Goal: Task Accomplishment & Management: Use online tool/utility

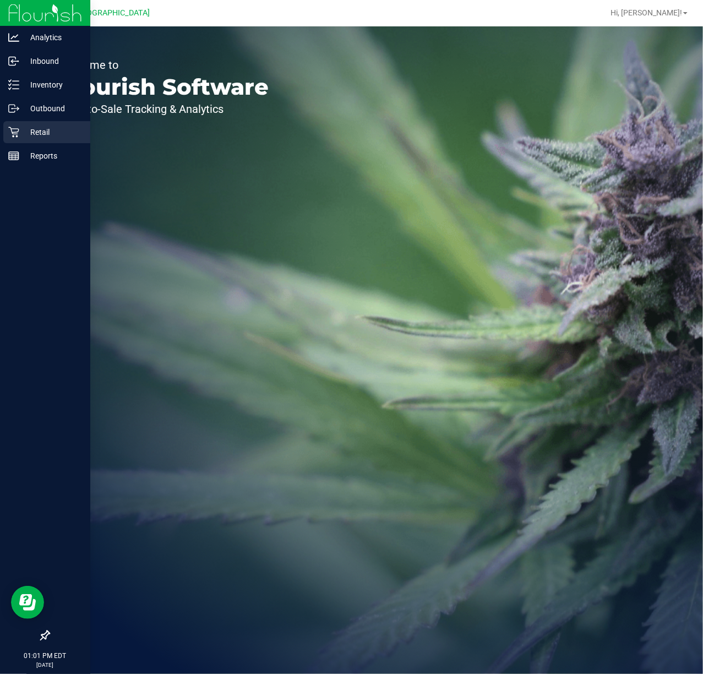
click at [14, 129] on icon at bounding box center [13, 132] width 11 height 11
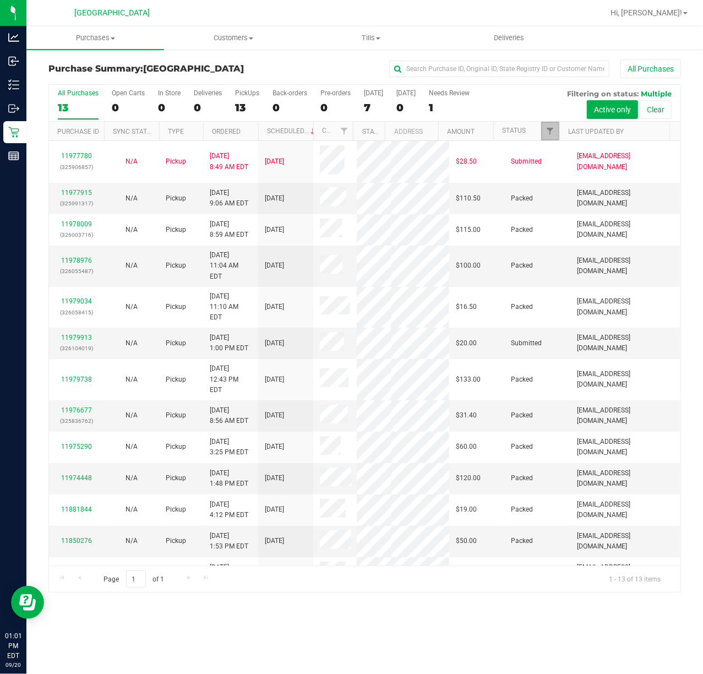
click at [553, 136] on link "Filter" at bounding box center [550, 131] width 18 height 19
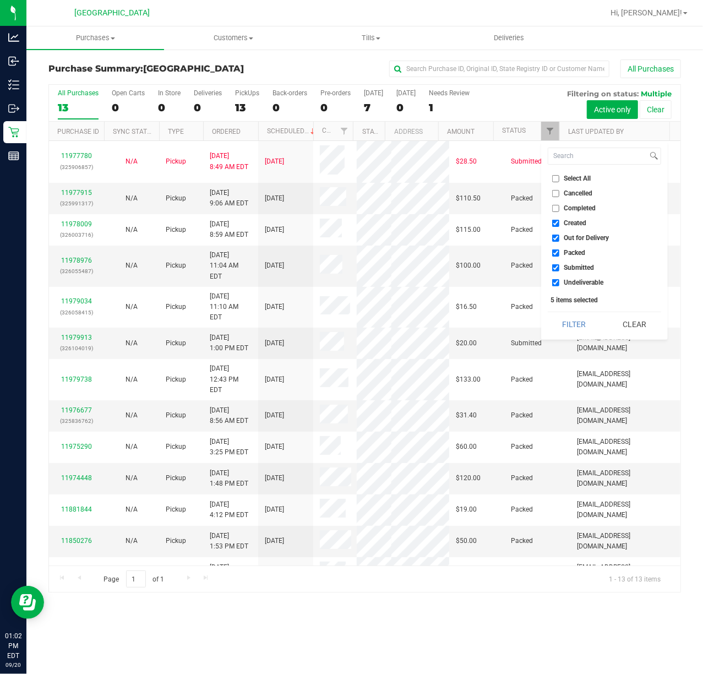
click at [562, 221] on label "Created" at bounding box center [569, 223] width 35 height 7
click at [559, 221] on input "Created" at bounding box center [555, 223] width 7 height 7
checkbox input "false"
click at [556, 236] on input "Out for Delivery" at bounding box center [555, 237] width 7 height 7
checkbox input "false"
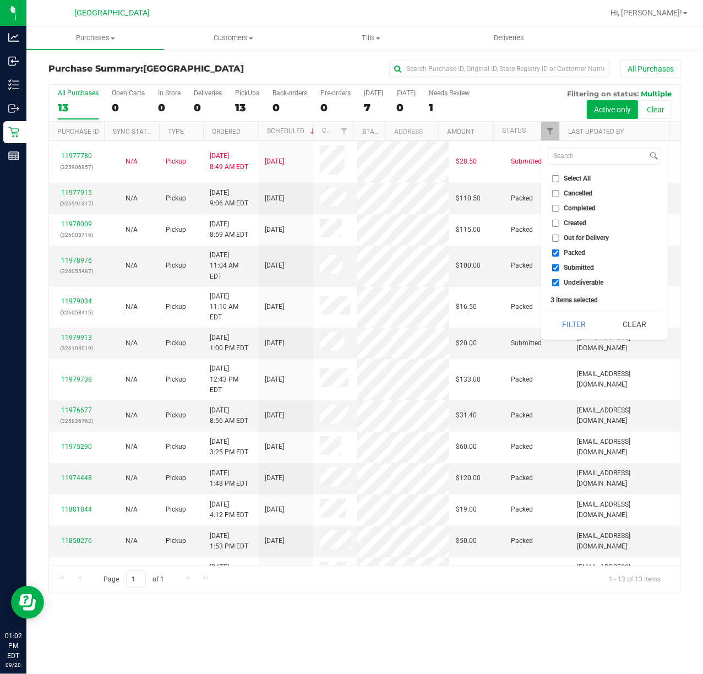
click at [554, 253] on input "Packed" at bounding box center [555, 252] width 7 height 7
checkbox input "false"
click at [555, 285] on input "Undeliverable" at bounding box center [555, 282] width 7 height 7
checkbox input "false"
click at [560, 324] on button "Filter" at bounding box center [574, 324] width 53 height 24
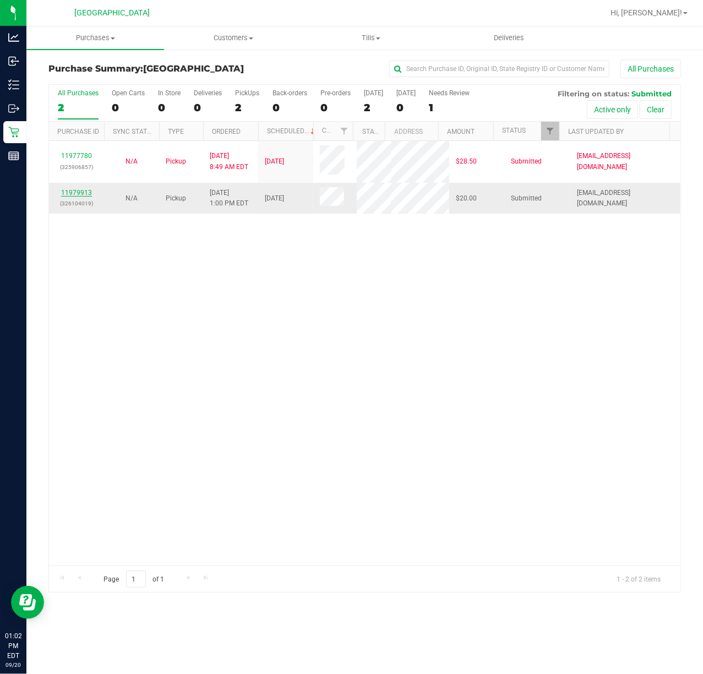
click at [83, 192] on link "11979913" at bounding box center [76, 193] width 31 height 8
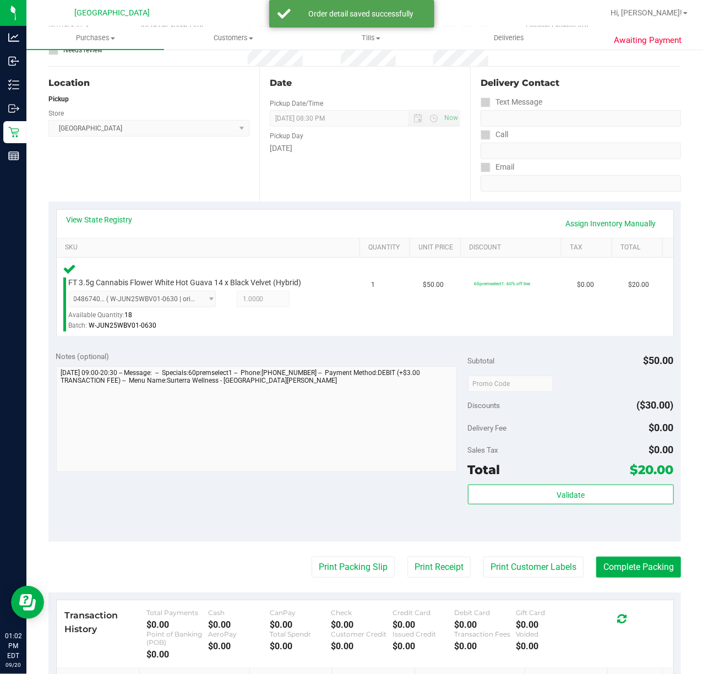
scroll to position [250, 0]
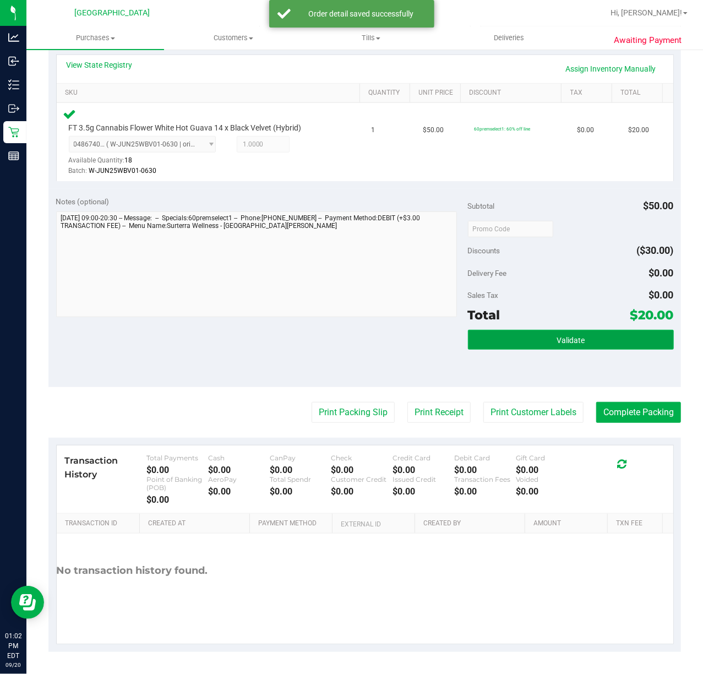
click at [623, 342] on button "Validate" at bounding box center [571, 340] width 206 height 20
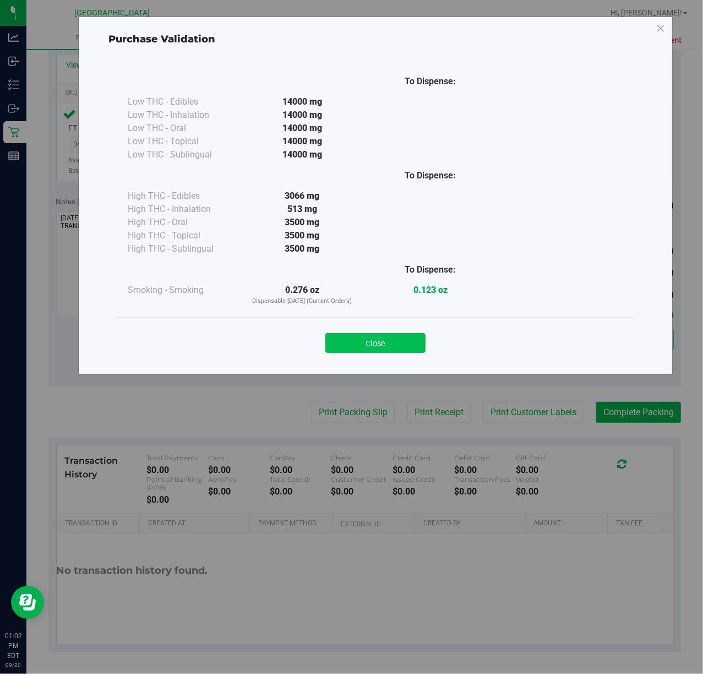
click at [392, 352] on button "Close" at bounding box center [375, 343] width 100 height 20
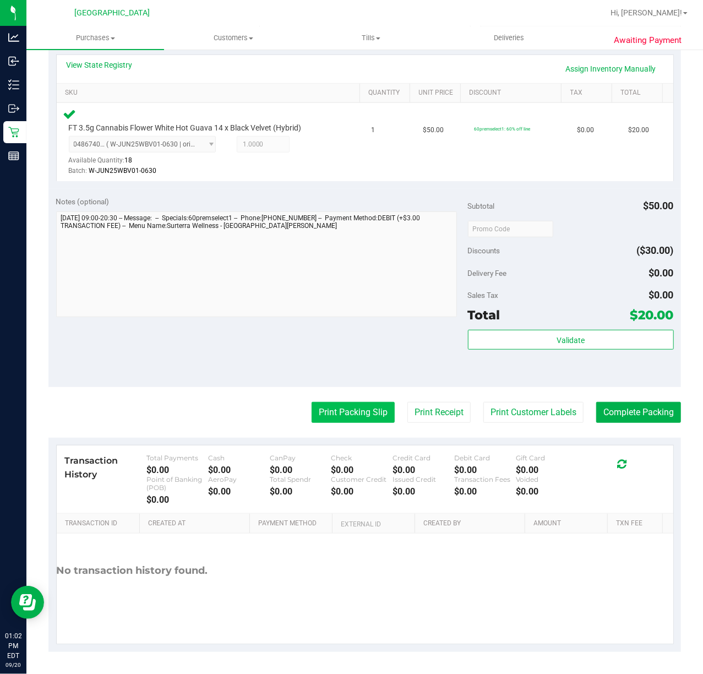
click at [341, 407] on button "Print Packing Slip" at bounding box center [352, 412] width 83 height 21
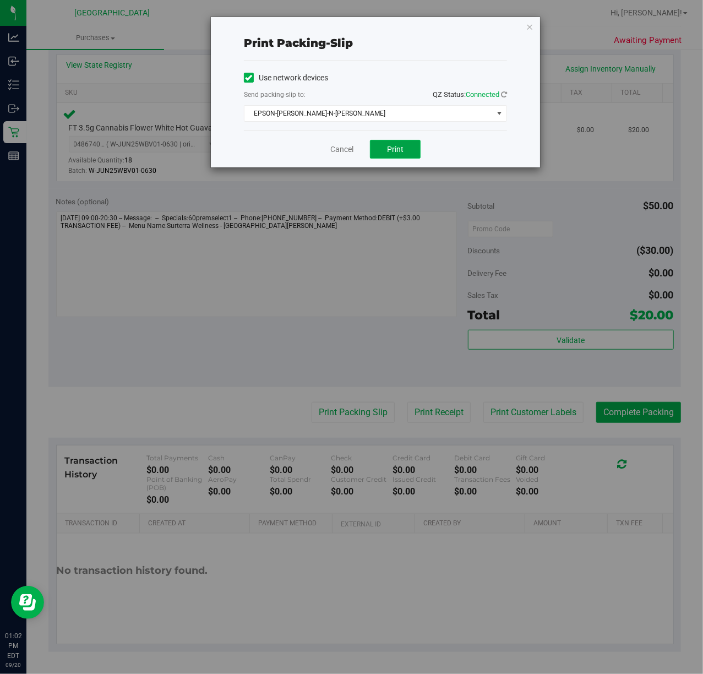
click at [397, 150] on span "Print" at bounding box center [395, 149] width 17 height 9
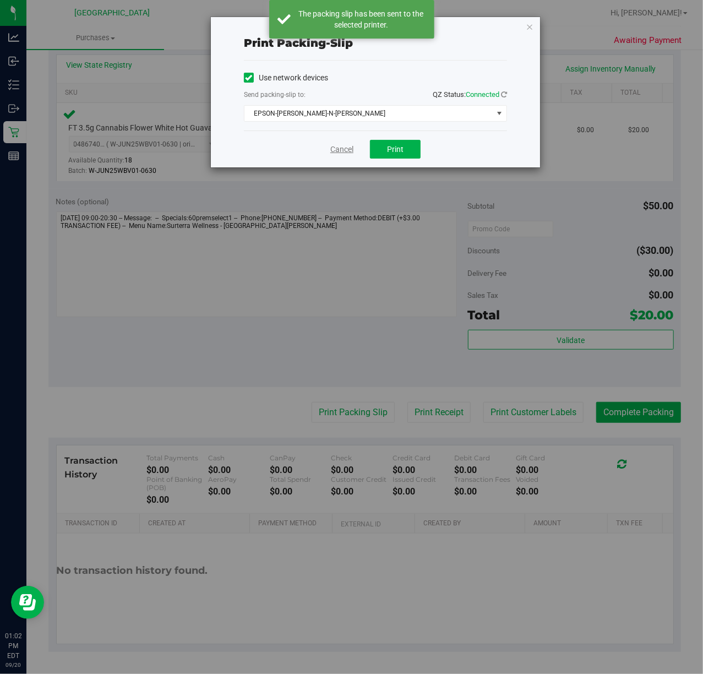
click at [344, 150] on link "Cancel" at bounding box center [341, 150] width 23 height 12
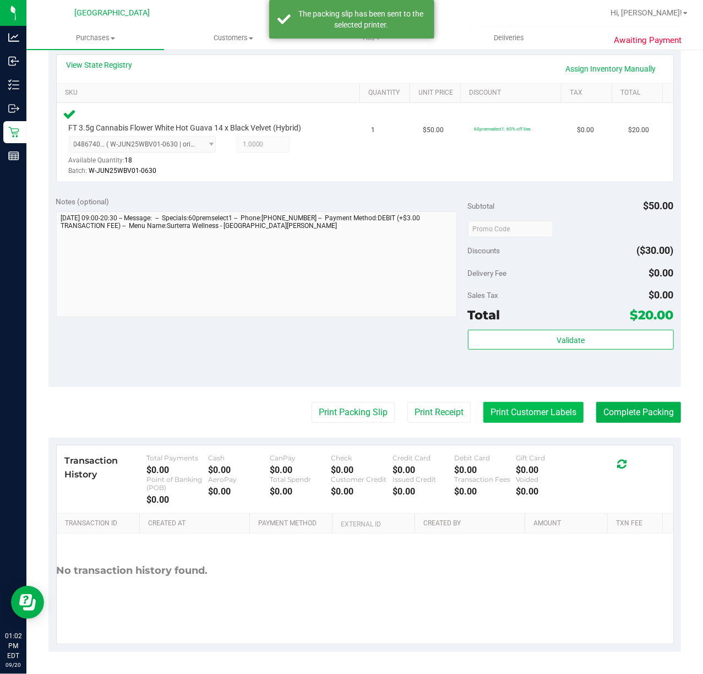
click at [491, 407] on button "Print Customer Labels" at bounding box center [533, 412] width 100 height 21
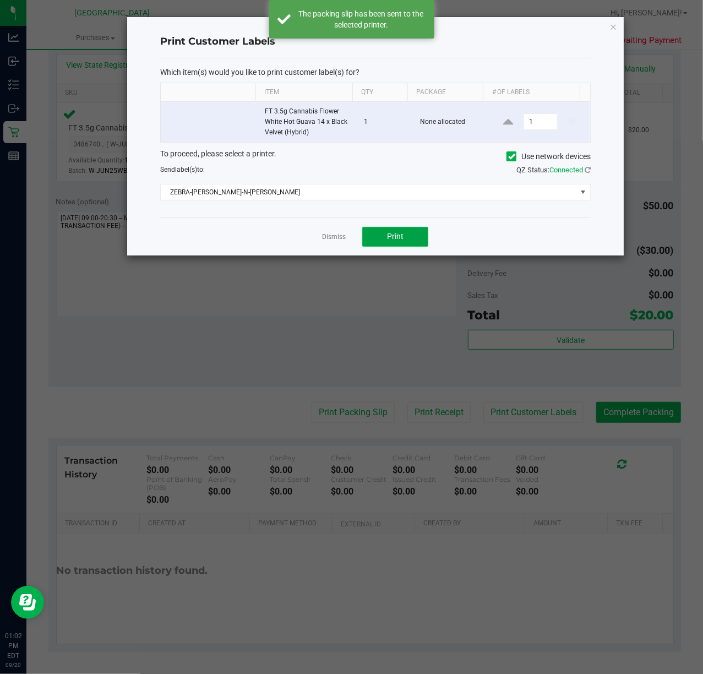
click at [379, 240] on button "Print" at bounding box center [395, 237] width 66 height 20
click at [328, 238] on link "Dismiss" at bounding box center [334, 236] width 24 height 9
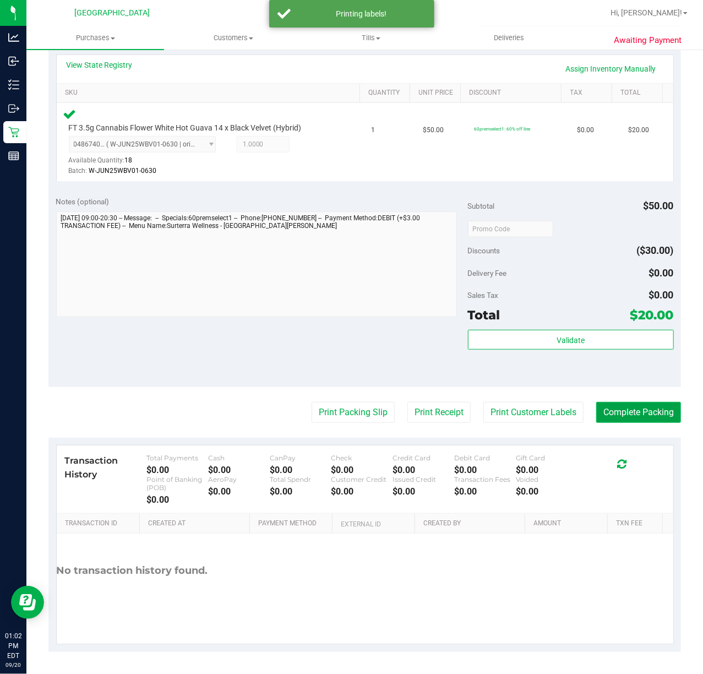
click at [611, 407] on button "Complete Packing" at bounding box center [638, 412] width 85 height 21
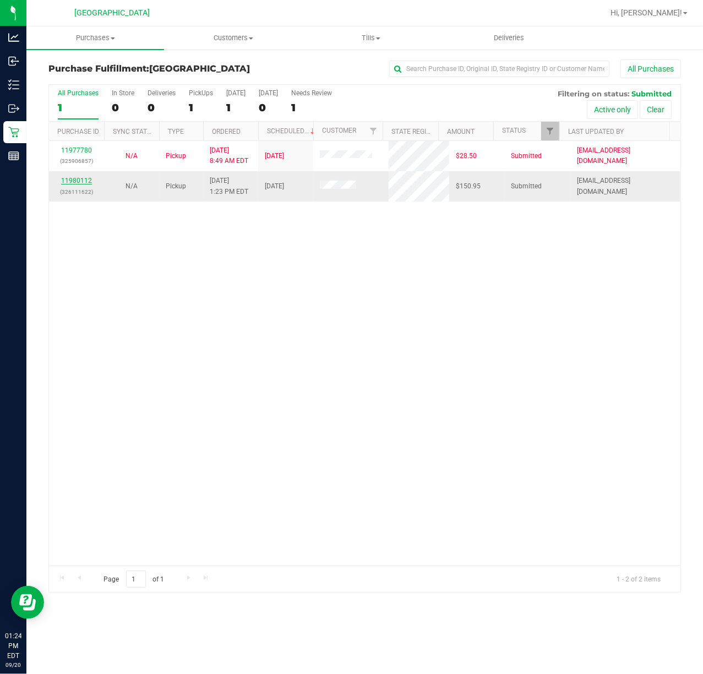
click at [82, 181] on link "11980112" at bounding box center [76, 181] width 31 height 8
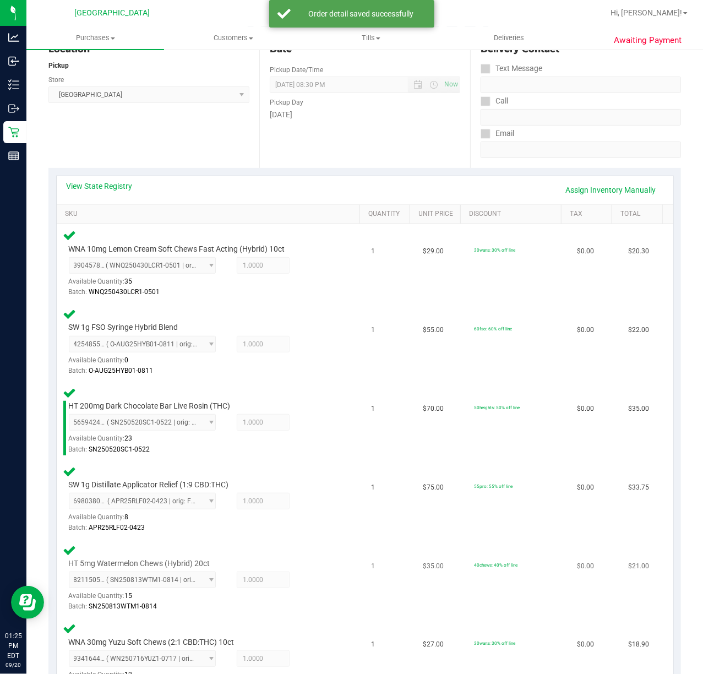
scroll to position [367, 0]
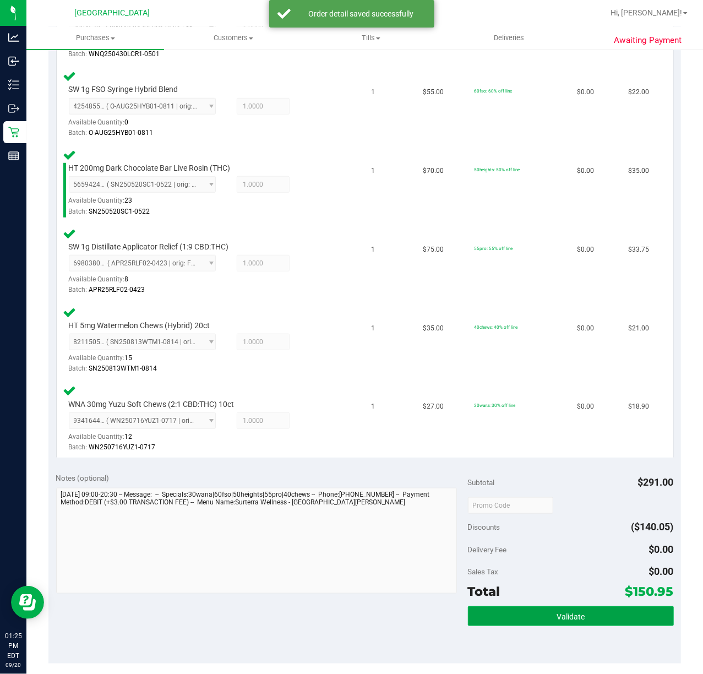
click at [556, 616] on span "Validate" at bounding box center [570, 616] width 28 height 9
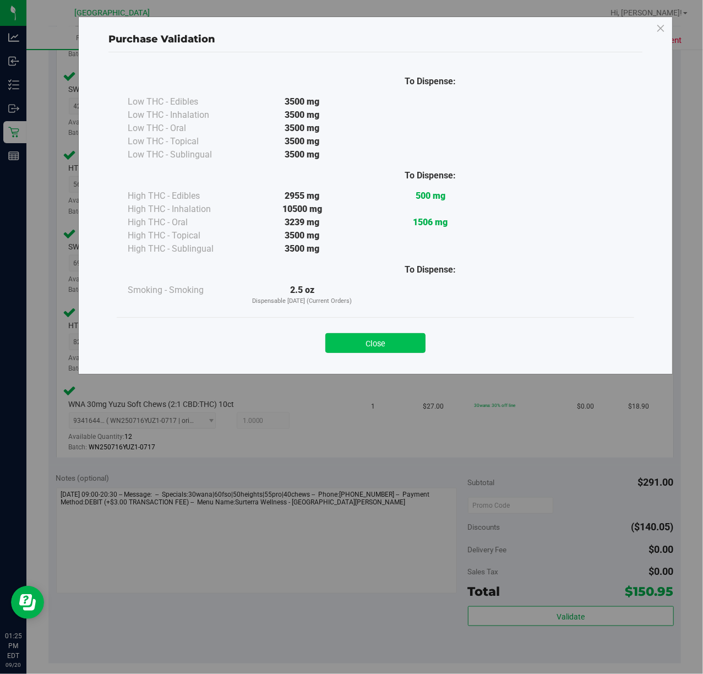
click at [408, 337] on button "Close" at bounding box center [375, 343] width 100 height 20
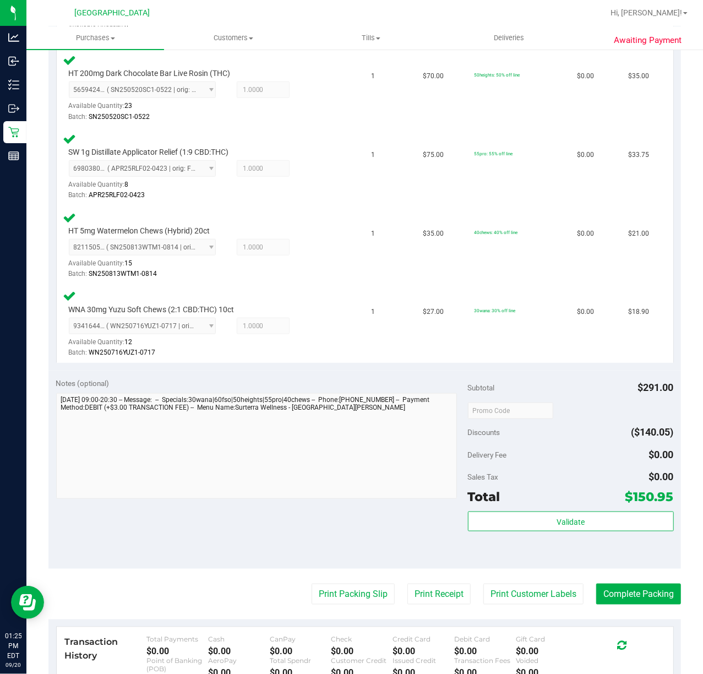
scroll to position [643, 0]
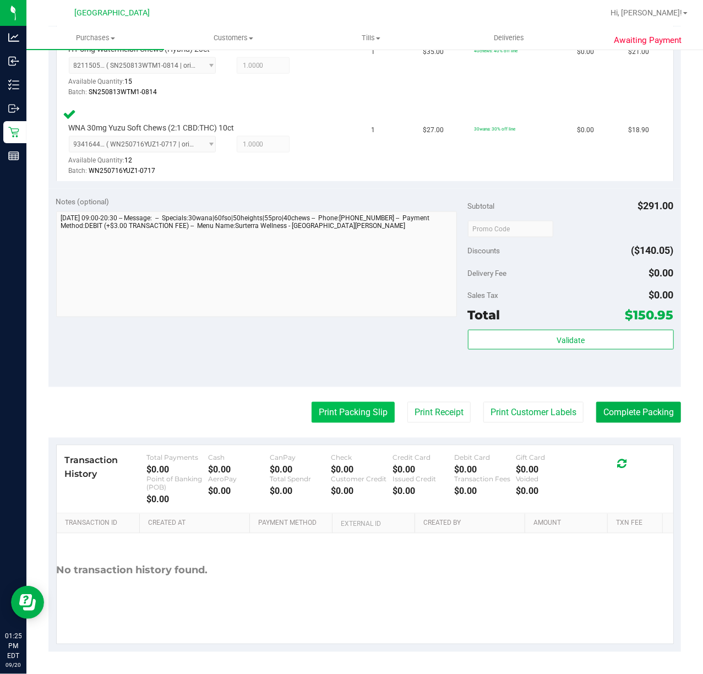
click at [348, 419] on button "Print Packing Slip" at bounding box center [352, 412] width 83 height 21
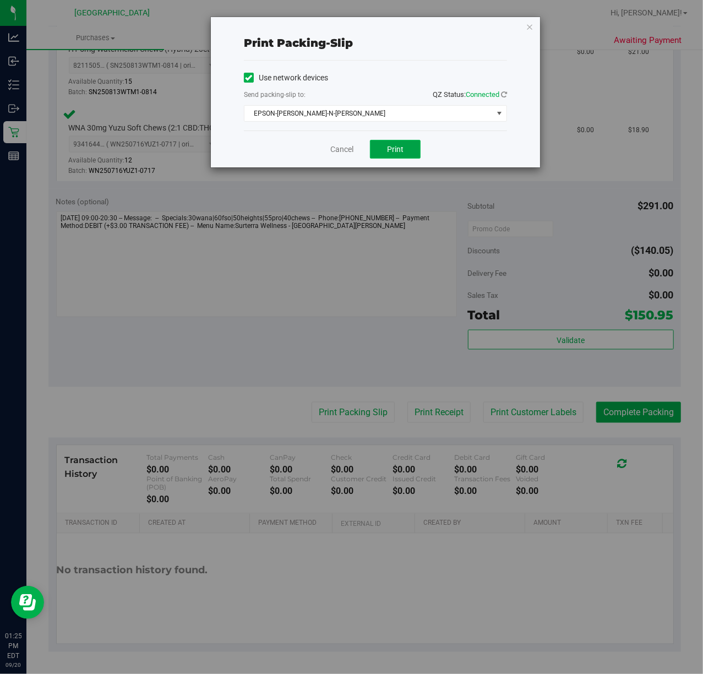
click at [405, 151] on button "Print" at bounding box center [395, 149] width 51 height 19
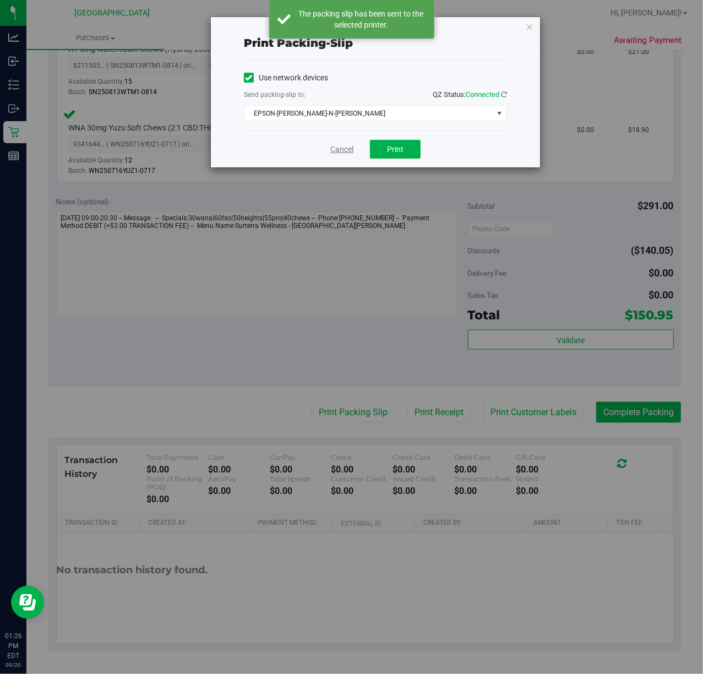
click at [340, 153] on link "Cancel" at bounding box center [341, 150] width 23 height 12
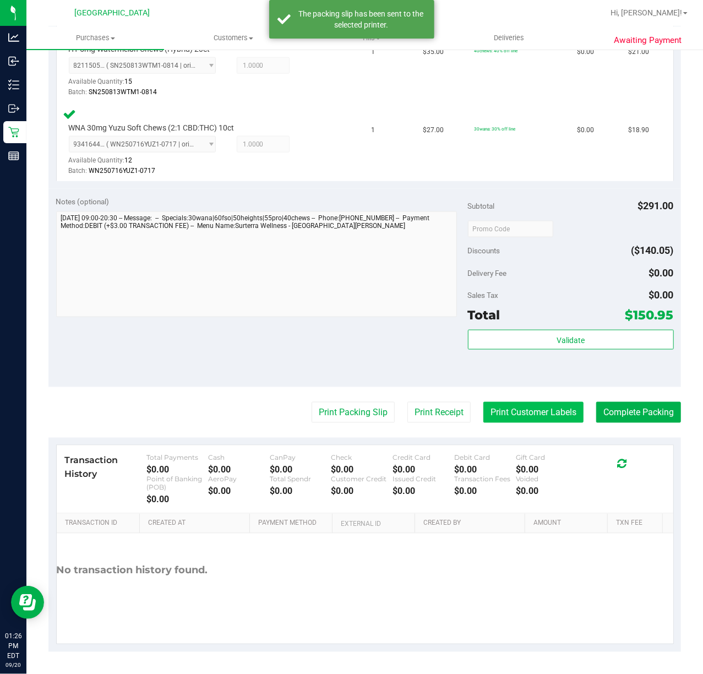
click at [532, 417] on button "Print Customer Labels" at bounding box center [533, 412] width 100 height 21
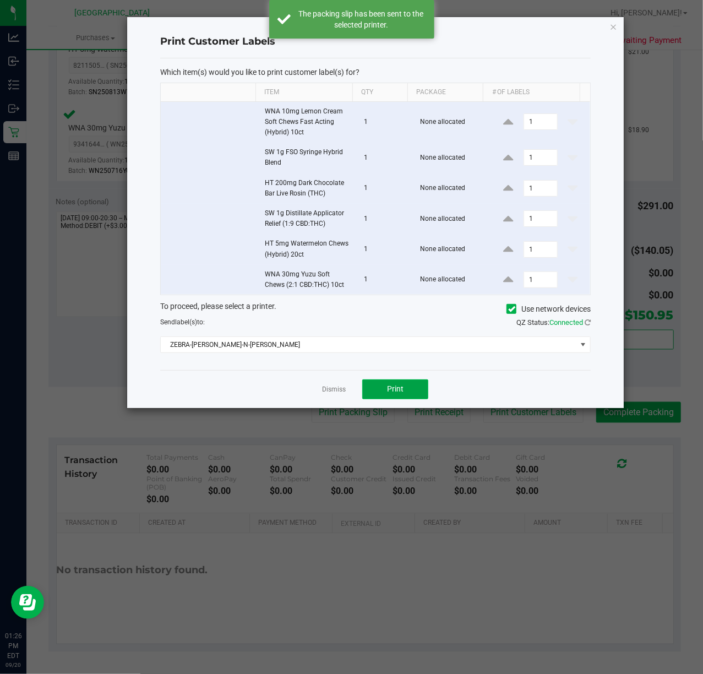
click at [392, 382] on button "Print" at bounding box center [395, 389] width 66 height 20
click at [329, 393] on link "Dismiss" at bounding box center [334, 389] width 24 height 9
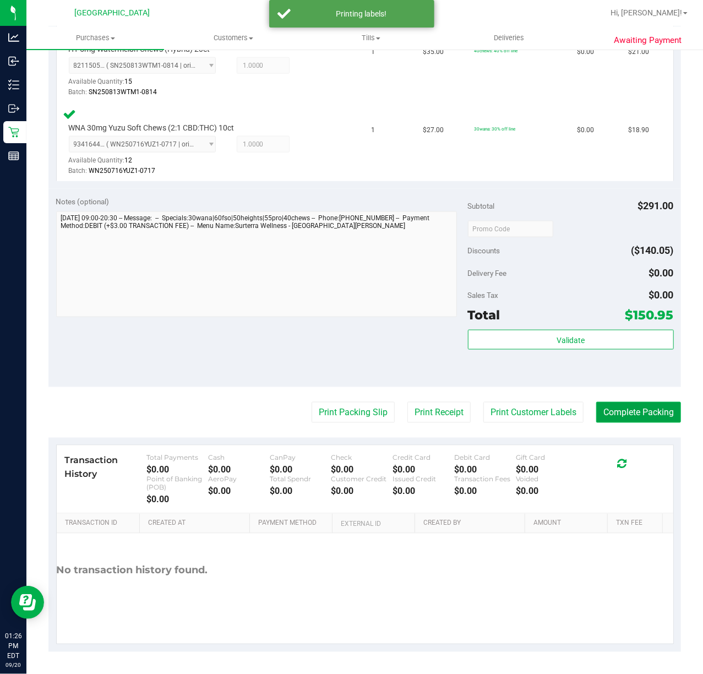
click at [608, 411] on button "Complete Packing" at bounding box center [638, 412] width 85 height 21
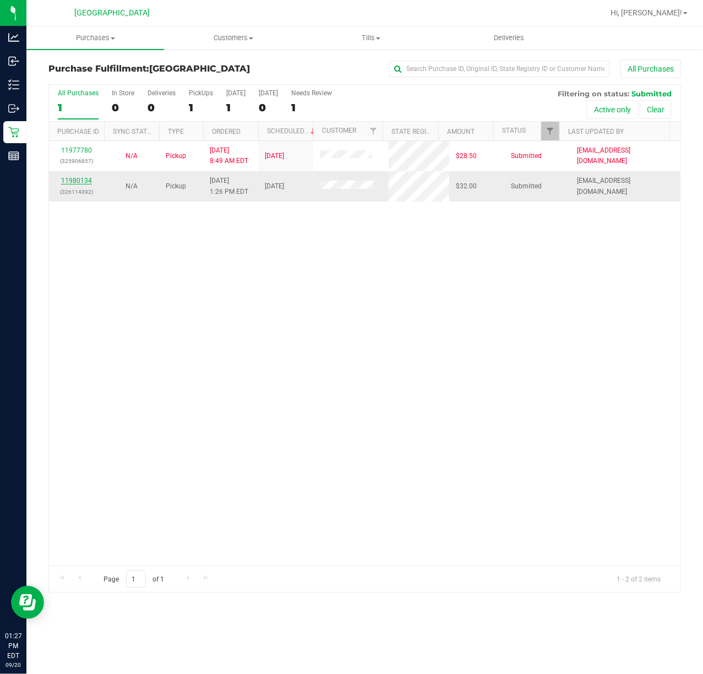
click at [80, 181] on link "11980134" at bounding box center [76, 181] width 31 height 8
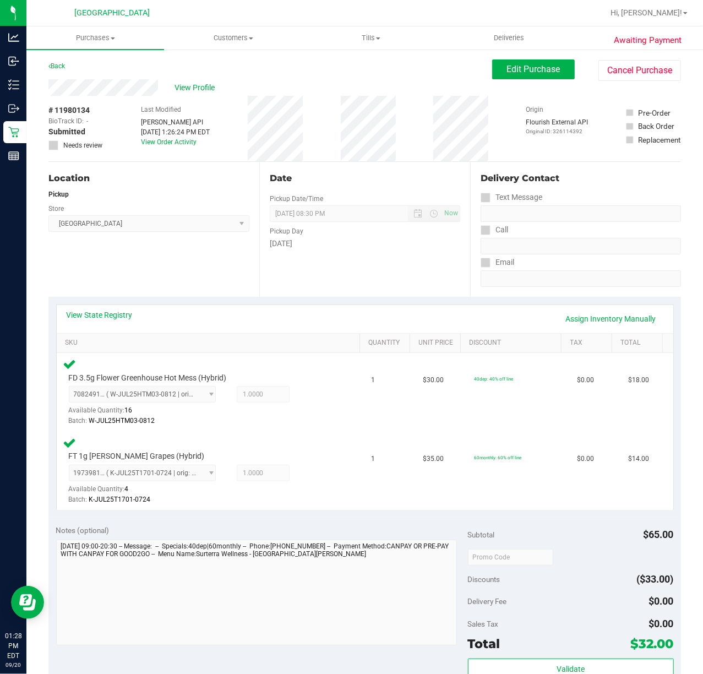
scroll to position [220, 0]
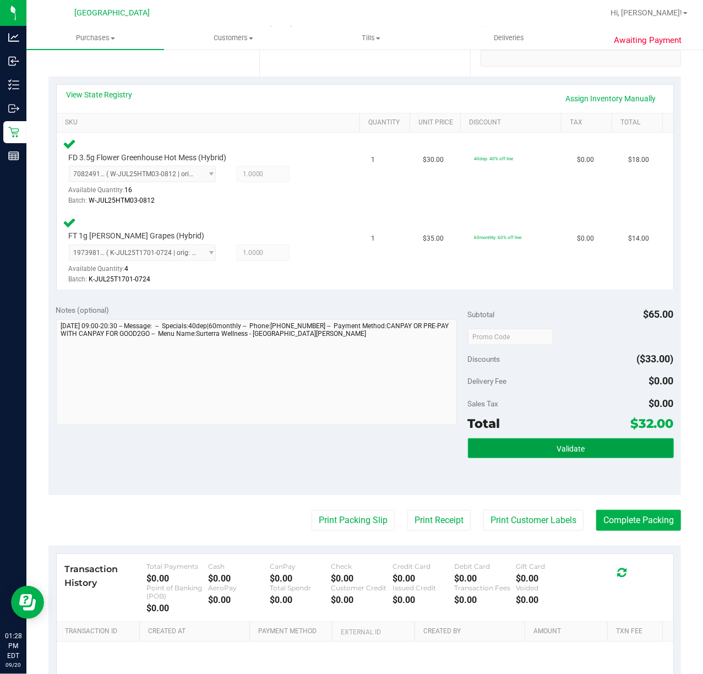
click at [517, 453] on button "Validate" at bounding box center [571, 448] width 206 height 20
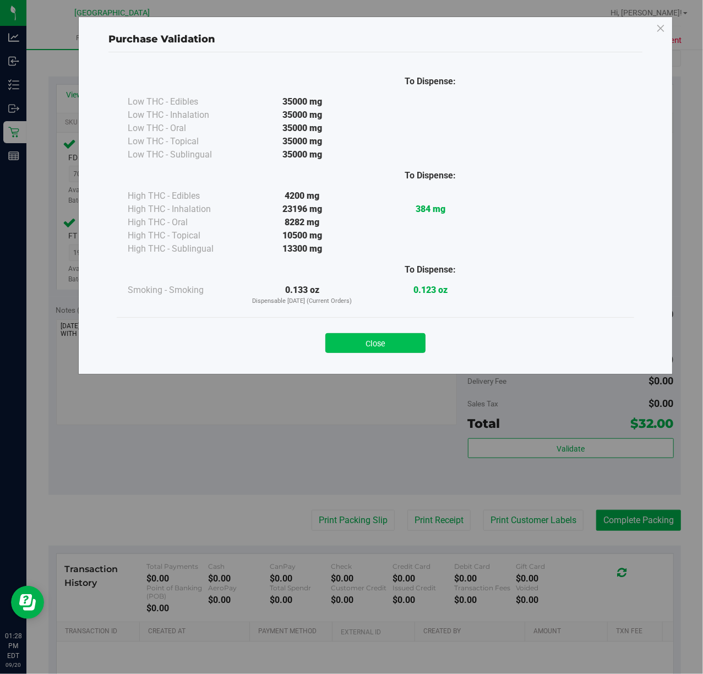
click at [365, 353] on button "Close" at bounding box center [375, 343] width 100 height 20
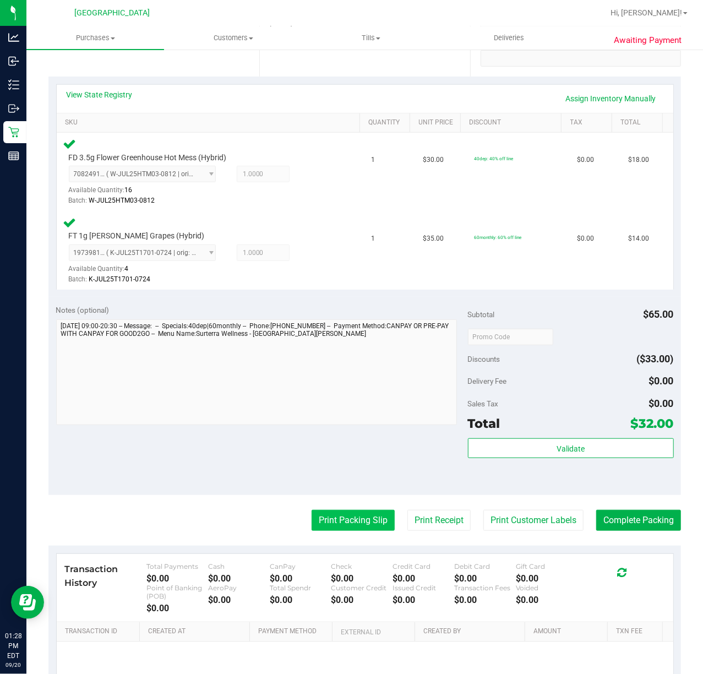
click at [362, 516] on button "Print Packing Slip" at bounding box center [352, 520] width 83 height 21
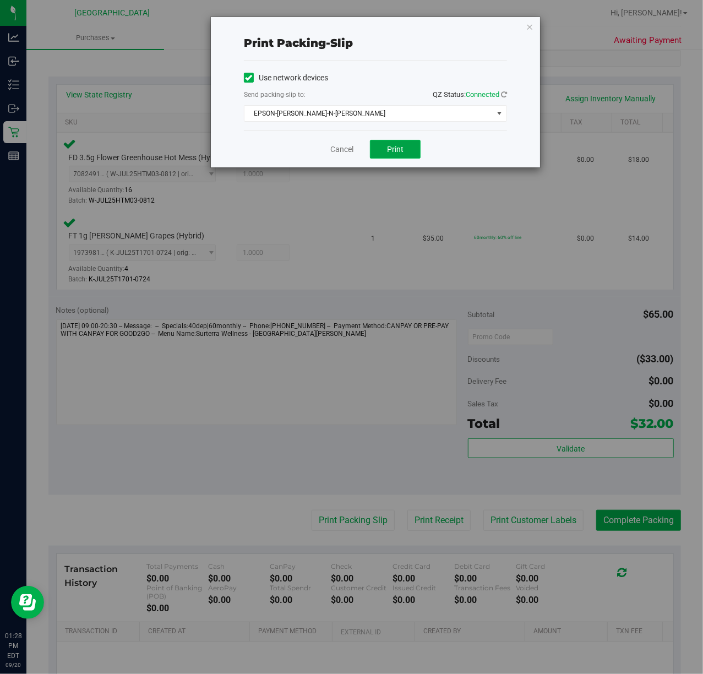
click at [390, 156] on button "Print" at bounding box center [395, 149] width 51 height 19
click at [347, 151] on link "Cancel" at bounding box center [341, 150] width 23 height 12
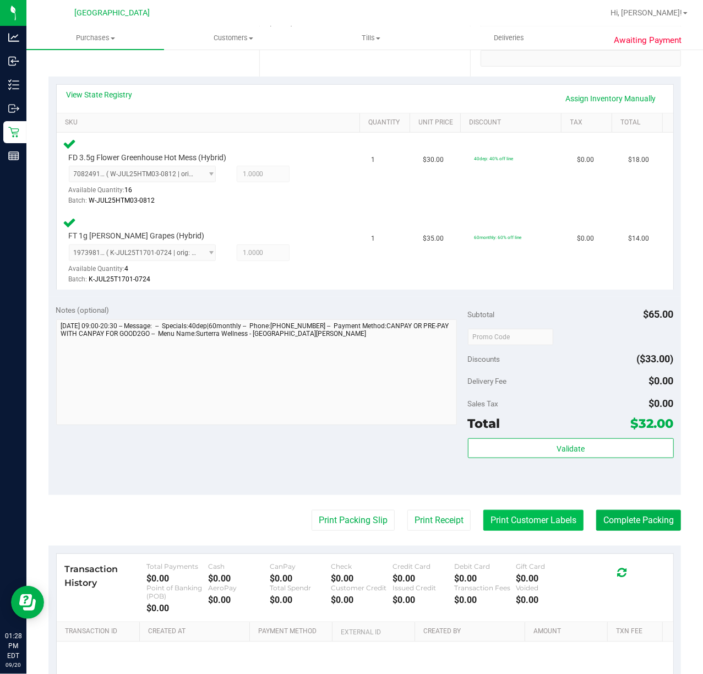
click at [515, 522] on button "Print Customer Labels" at bounding box center [533, 520] width 100 height 21
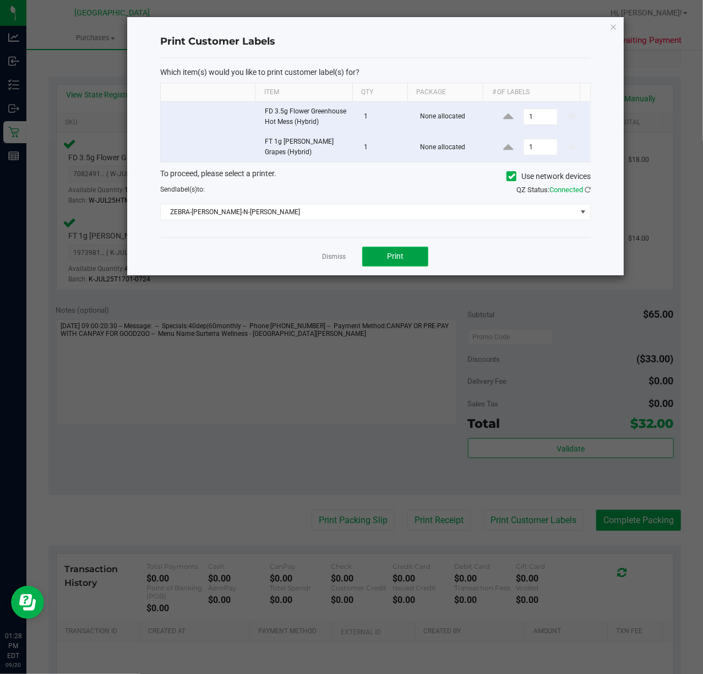
click at [390, 260] on span "Print" at bounding box center [395, 255] width 17 height 9
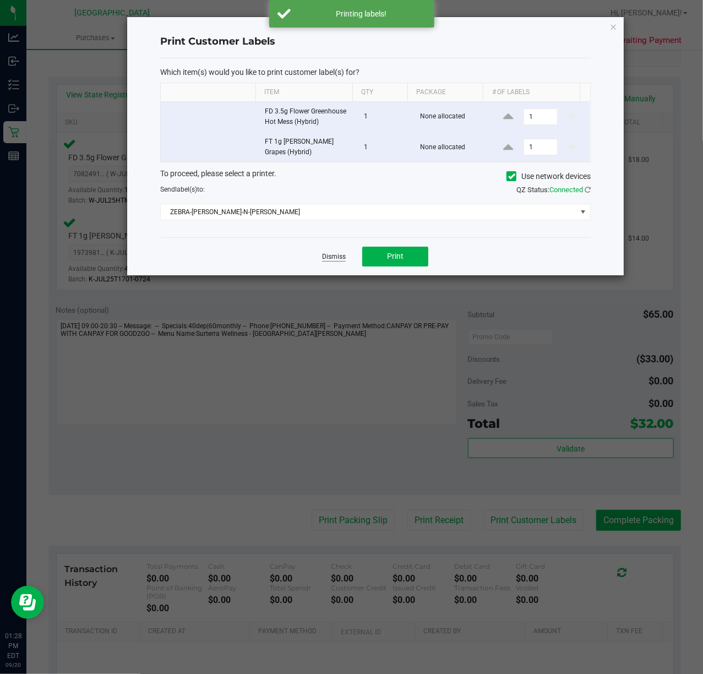
click at [346, 260] on link "Dismiss" at bounding box center [334, 256] width 24 height 9
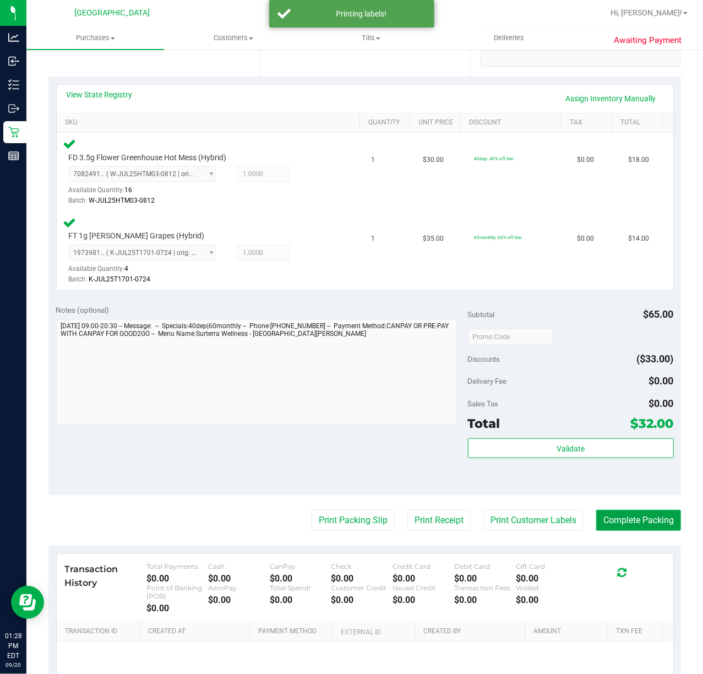
click at [632, 523] on button "Complete Packing" at bounding box center [638, 520] width 85 height 21
